Goal: Task Accomplishment & Management: Use online tool/utility

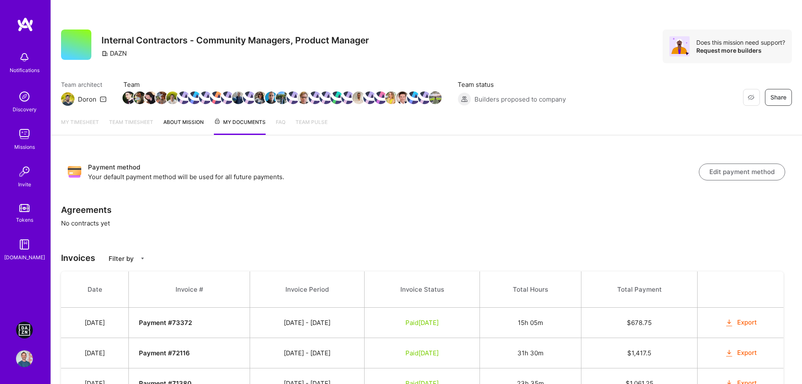
click at [29, 332] on img at bounding box center [24, 329] width 17 height 17
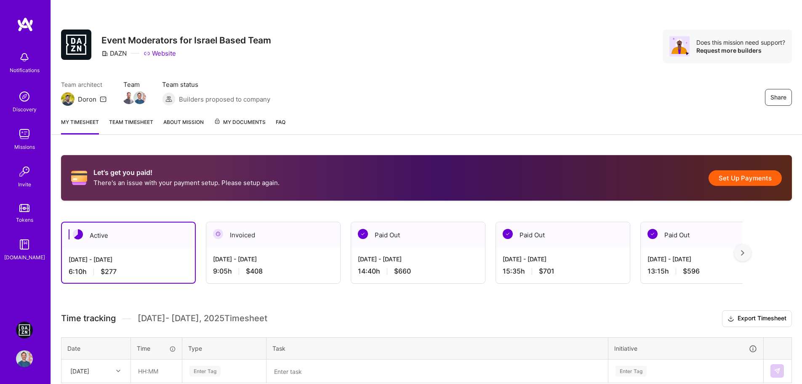
click at [769, 181] on button "Set Up Payments" at bounding box center [745, 178] width 73 height 16
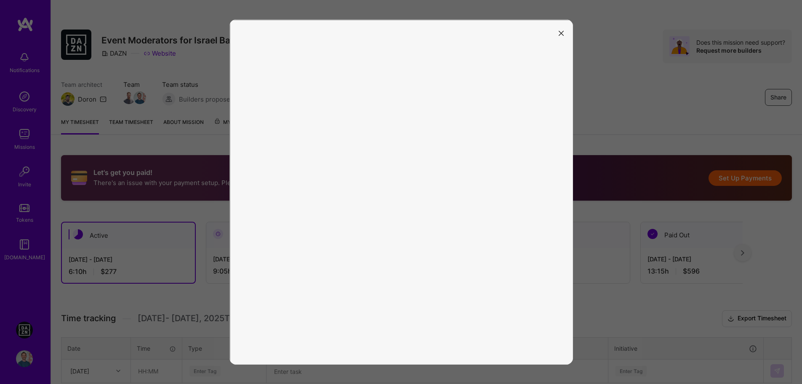
scroll to position [42, 0]
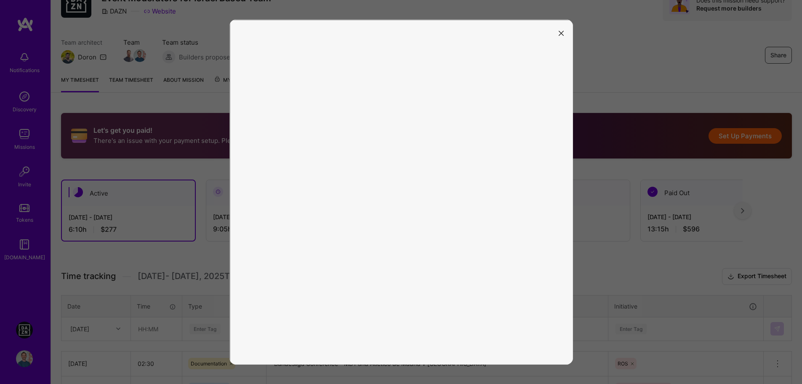
click at [560, 35] on icon "modal" at bounding box center [561, 33] width 5 height 5
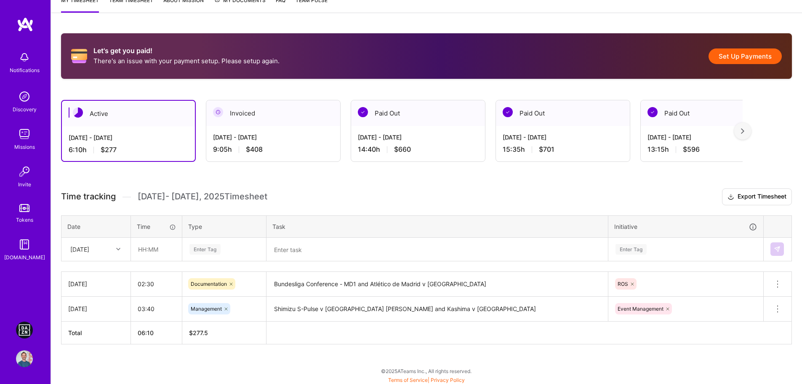
scroll to position [123, 0]
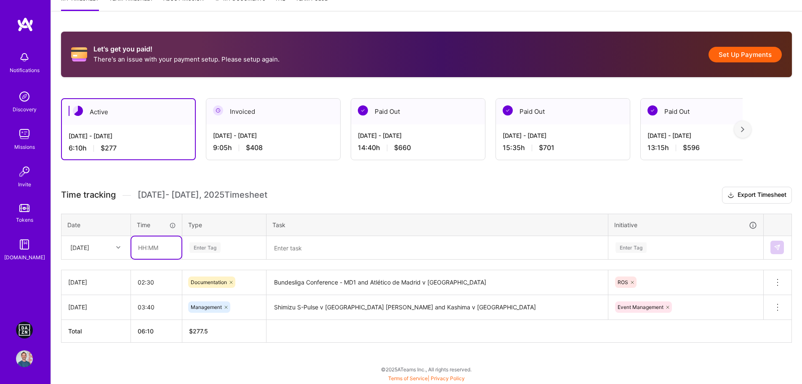
click at [152, 248] on input "text" at bounding box center [156, 247] width 50 height 22
type input "08:40"
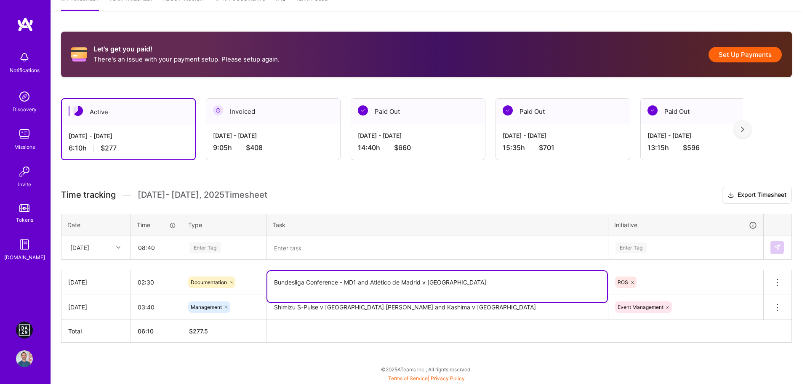
drag, startPoint x: 275, startPoint y: 283, endPoint x: 465, endPoint y: 285, distance: 189.5
click at [465, 285] on textarea "Bundesliga Conference - MD1 and Atlético de Madrid v [GEOGRAPHIC_DATA]" at bounding box center [437, 286] width 340 height 31
click at [350, 246] on textarea at bounding box center [437, 248] width 340 height 22
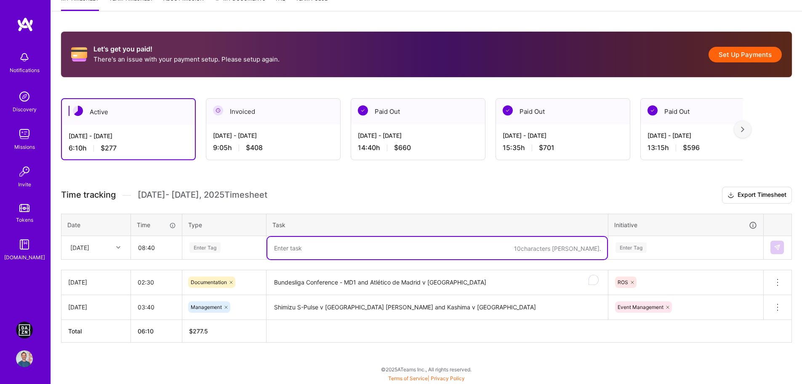
paste textarea "Bundesliga Conference - MD1 and Atlético de Madrid v [GEOGRAPHIC_DATA]"
type textarea "Bundesliga Conference - MD1 and Atlético de Madrid v [GEOGRAPHIC_DATA]"
click at [232, 245] on div "Enter Tag" at bounding box center [224, 247] width 71 height 11
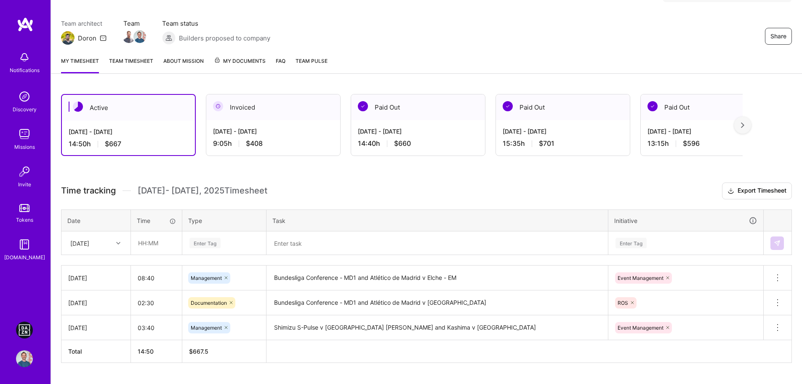
scroll to position [81, 0]
